Goal: Task Accomplishment & Management: Use online tool/utility

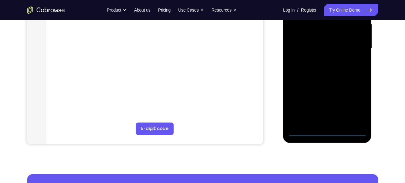
scroll to position [148, 0]
click at [329, 130] on div at bounding box center [327, 49] width 79 height 176
click at [355, 102] on div at bounding box center [327, 49] width 79 height 176
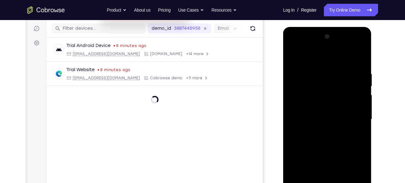
scroll to position [76, 0]
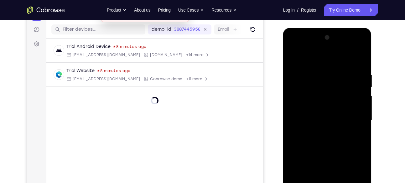
click at [294, 47] on div at bounding box center [327, 121] width 79 height 176
click at [355, 117] on div at bounding box center [327, 121] width 79 height 176
click at [320, 131] on div at bounding box center [327, 121] width 79 height 176
click at [320, 115] on div at bounding box center [327, 121] width 79 height 176
click at [310, 107] on div at bounding box center [327, 121] width 79 height 176
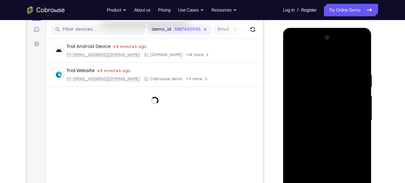
click at [314, 118] on div at bounding box center [327, 121] width 79 height 176
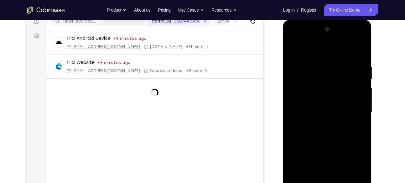
click at [314, 130] on div at bounding box center [327, 112] width 79 height 176
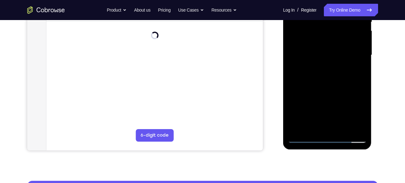
scroll to position [142, 0]
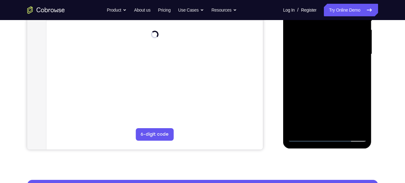
drag, startPoint x: 318, startPoint y: 111, endPoint x: 319, endPoint y: 108, distance: 3.2
click at [319, 108] on div at bounding box center [327, 54] width 79 height 176
click at [332, 73] on div at bounding box center [327, 54] width 79 height 176
click at [325, 69] on div at bounding box center [327, 54] width 79 height 176
drag, startPoint x: 316, startPoint y: 96, endPoint x: 337, endPoint y: 50, distance: 49.7
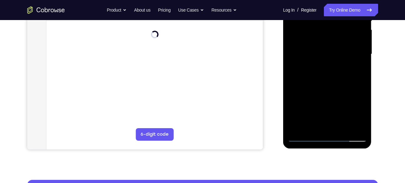
click at [337, 50] on div at bounding box center [327, 54] width 79 height 176
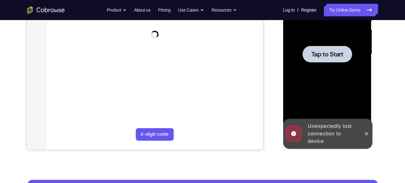
drag, startPoint x: 315, startPoint y: 103, endPoint x: 328, endPoint y: 71, distance: 34.0
click at [328, 71] on div at bounding box center [327, 54] width 79 height 176
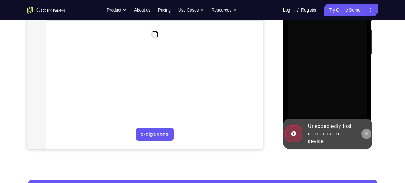
click at [367, 133] on icon at bounding box center [366, 133] width 5 height 5
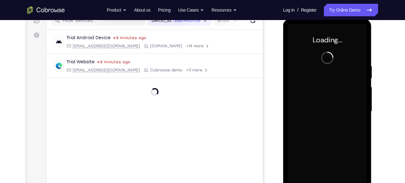
scroll to position [84, 0]
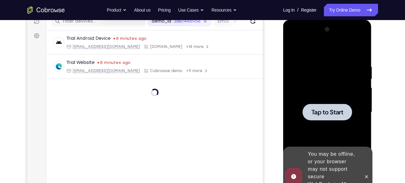
click at [319, 107] on div at bounding box center [328, 112] width 50 height 17
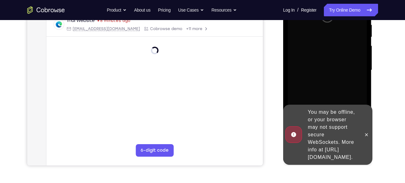
scroll to position [126, 0]
click at [364, 132] on icon at bounding box center [366, 134] width 5 height 5
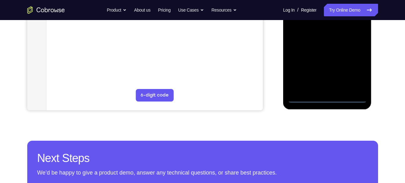
scroll to position [181, 0]
click at [328, 97] on div at bounding box center [327, 15] width 79 height 176
click at [355, 70] on div at bounding box center [327, 15] width 79 height 176
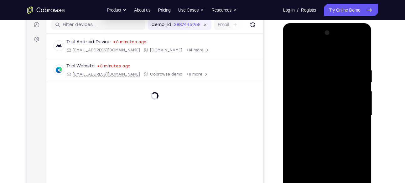
scroll to position [80, 0]
click at [294, 43] on div at bounding box center [327, 116] width 79 height 176
click at [355, 112] on div at bounding box center [327, 116] width 79 height 176
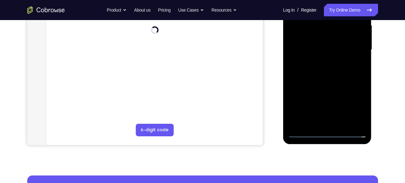
scroll to position [147, 0]
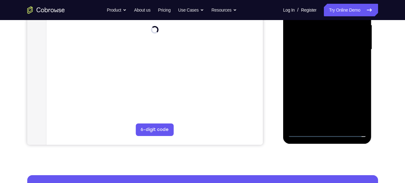
click at [335, 123] on div at bounding box center [327, 50] width 79 height 176
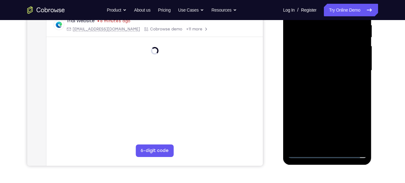
click at [320, 63] on div at bounding box center [327, 71] width 79 height 176
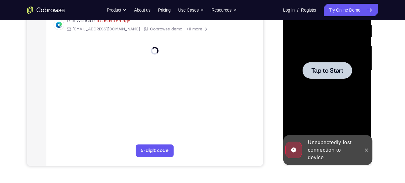
click at [322, 77] on div at bounding box center [328, 70] width 50 height 17
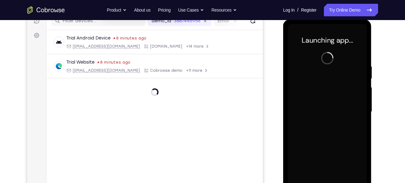
scroll to position [86, 0]
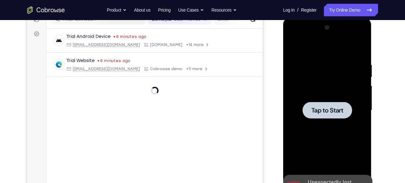
click at [310, 91] on div at bounding box center [327, 111] width 79 height 176
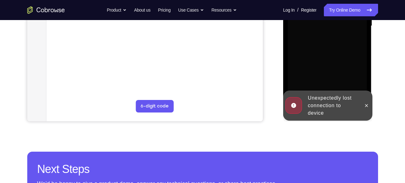
scroll to position [174, 0]
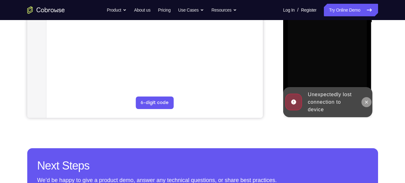
click at [370, 103] on button at bounding box center [367, 102] width 10 height 10
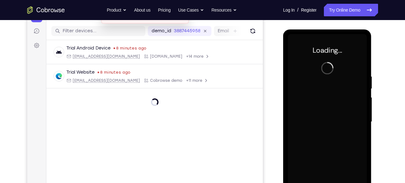
scroll to position [74, 0]
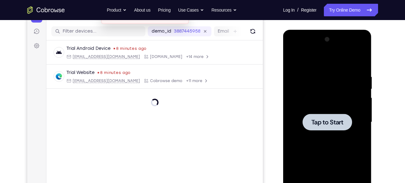
click at [311, 81] on div at bounding box center [327, 122] width 79 height 176
